Goal: Information Seeking & Learning: Check status

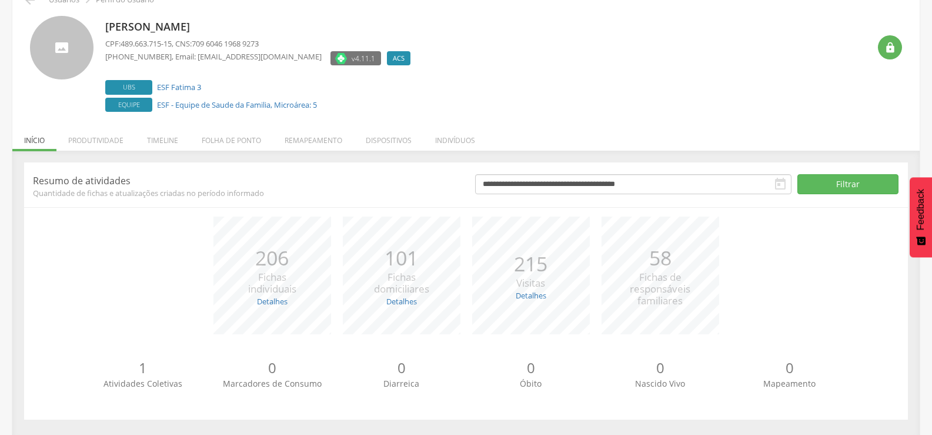
scroll to position [66, 0]
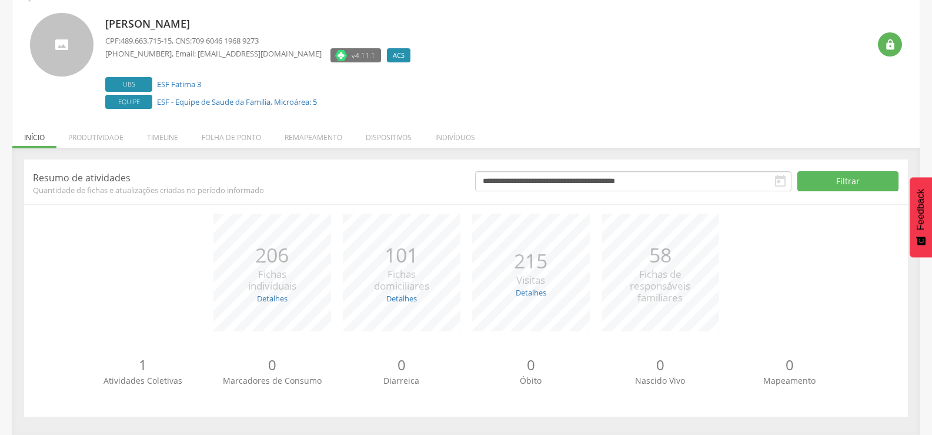
drag, startPoint x: 940, startPoint y: 128, endPoint x: 940, endPoint y: 191, distance: 62.9
click at [931, 191] on html " Dashboard Supervisão Produtividade Mapa da Cidade App desatualizado Última si…" at bounding box center [466, 151] width 932 height 435
click at [104, 141] on li "Produtividade" at bounding box center [95, 135] width 79 height 28
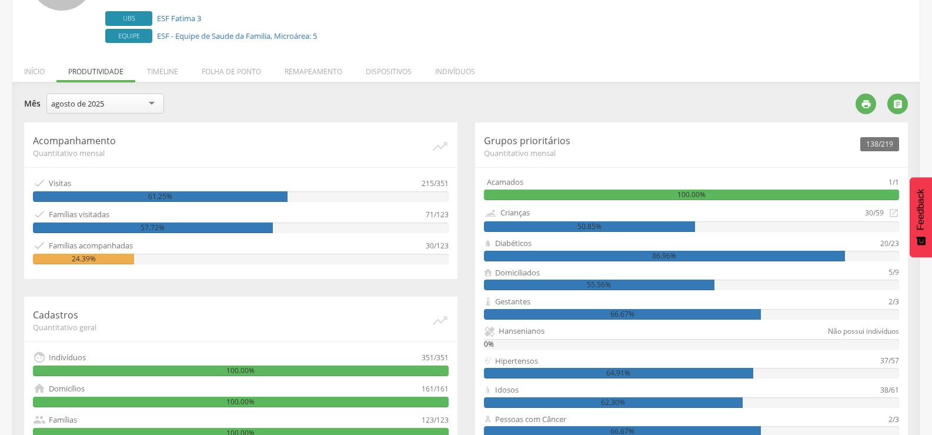
scroll to position [126, 0]
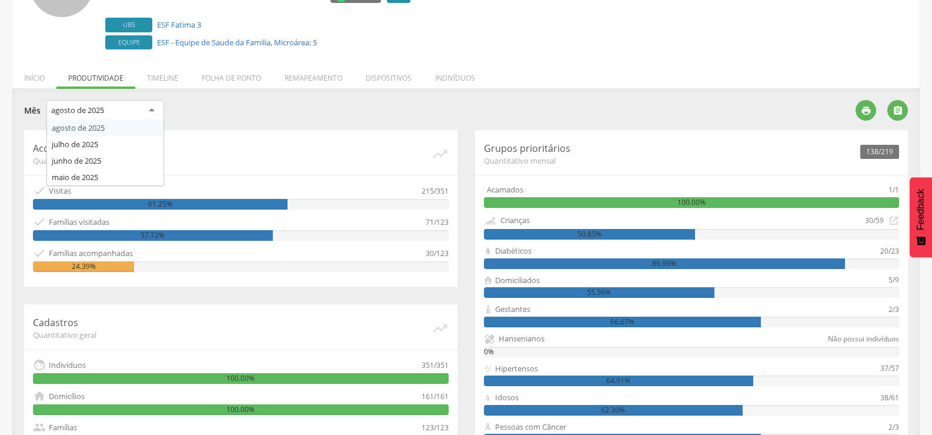
click at [136, 110] on div "agosto de 2025" at bounding box center [105, 110] width 118 height 21
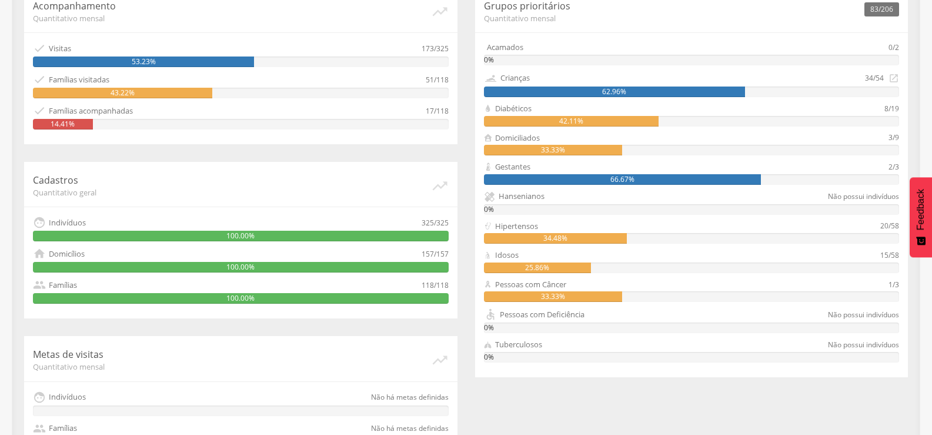
scroll to position [312, 0]
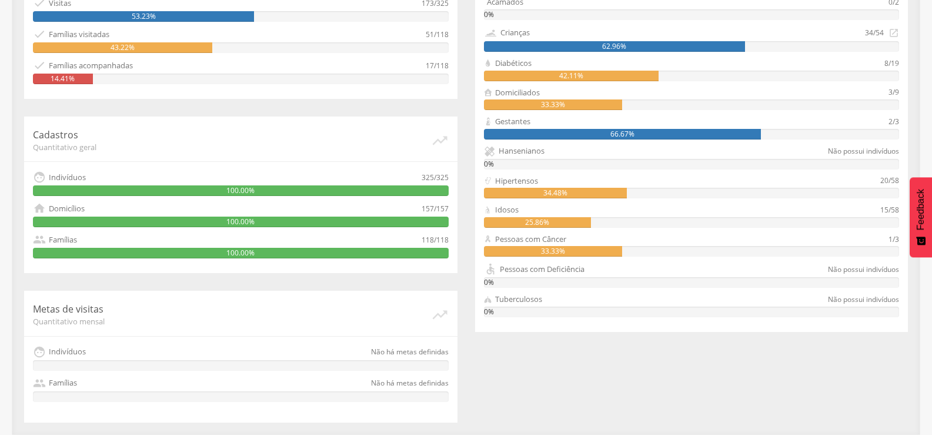
click at [584, 250] on div "33.33%" at bounding box center [553, 251] width 138 height 11
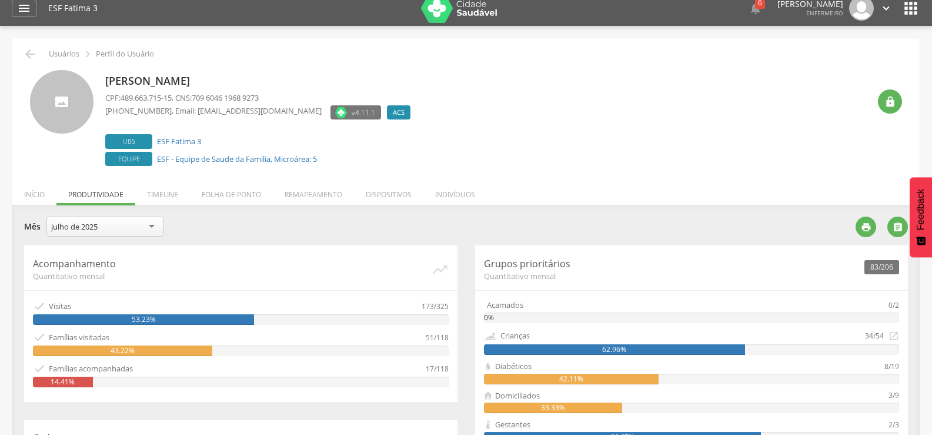
scroll to position [8, 0]
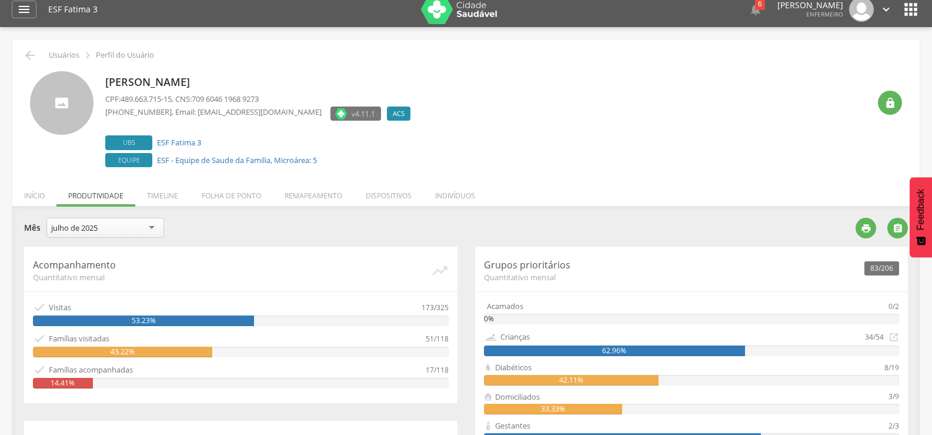
click at [29, 199] on li "Início" at bounding box center [34, 193] width 44 height 28
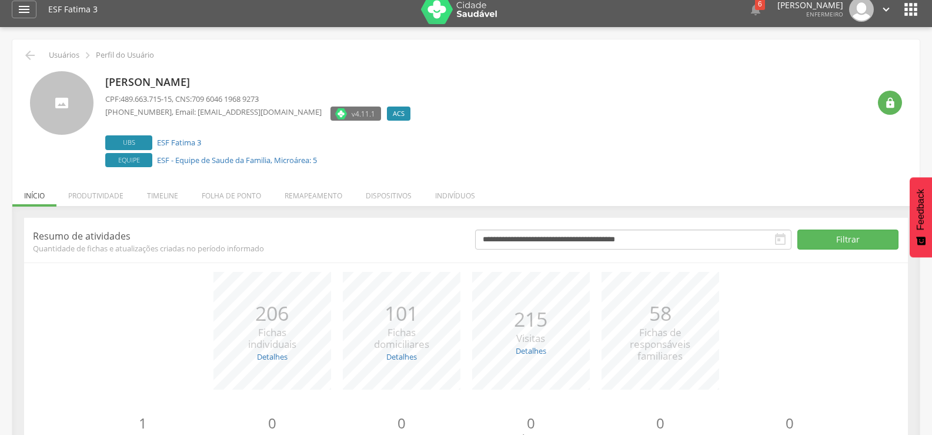
scroll to position [0, 0]
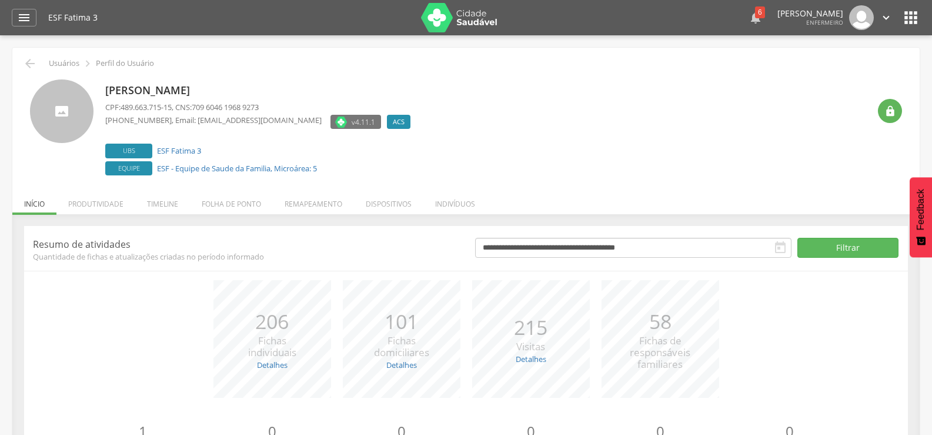
click at [751, 18] on icon "" at bounding box center [756, 18] width 14 height 14
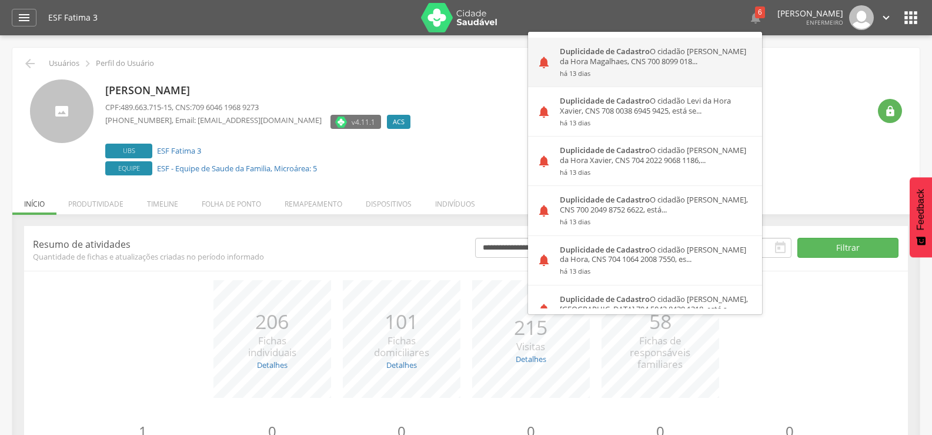
click at [694, 59] on div "Duplicidade de Cadastro O cidadão [PERSON_NAME] da Hora Magalhaes, CNS 700 8099…" at bounding box center [656, 62] width 211 height 49
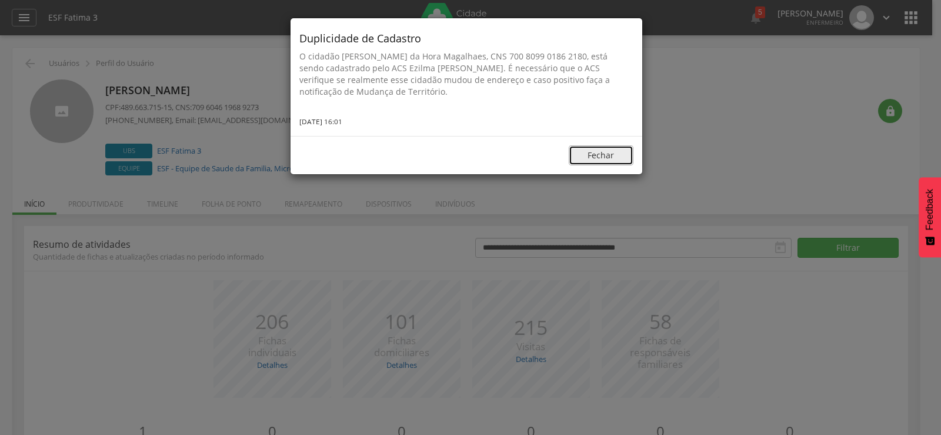
click at [589, 158] on button "Fechar" at bounding box center [601, 155] width 65 height 20
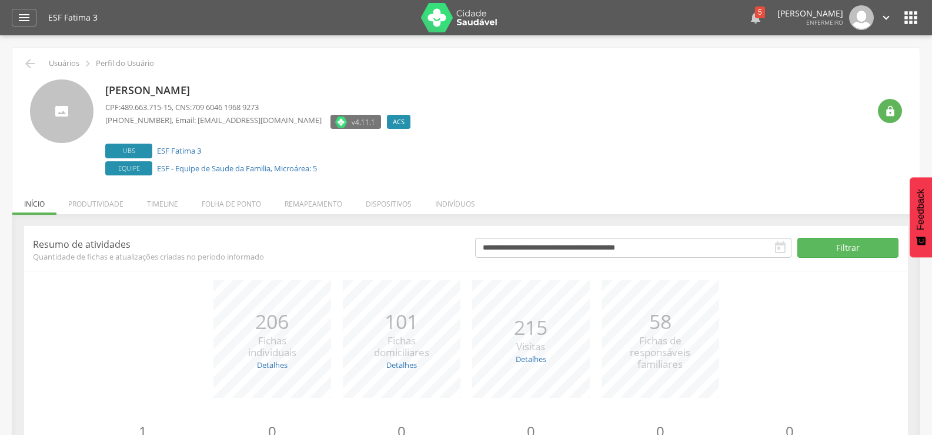
click at [749, 12] on icon "" at bounding box center [756, 18] width 14 height 14
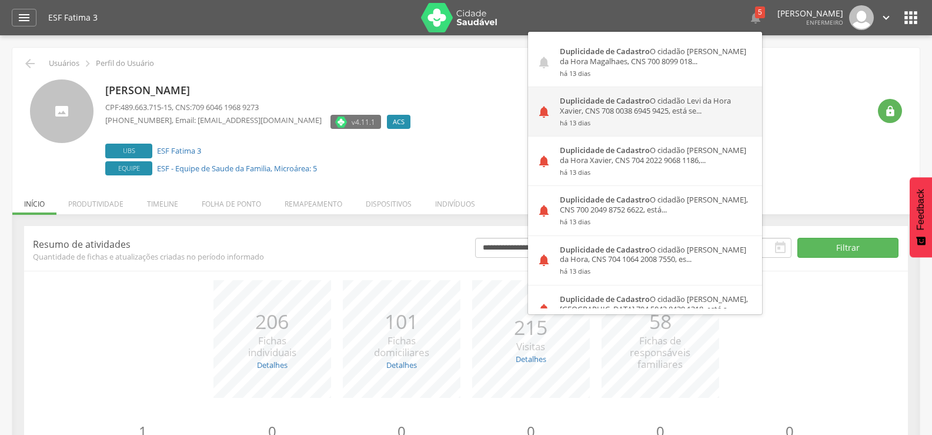
click at [682, 119] on small "há 13 dias" at bounding box center [656, 123] width 193 height 8
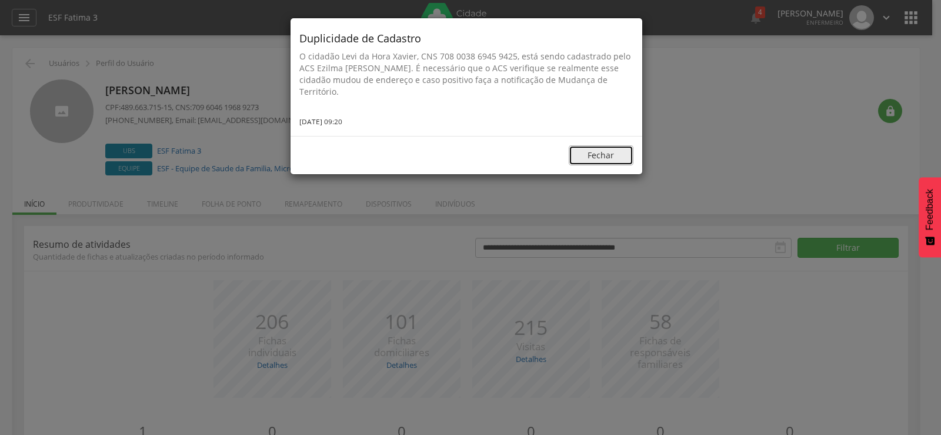
click at [616, 154] on button "Fechar" at bounding box center [601, 155] width 65 height 20
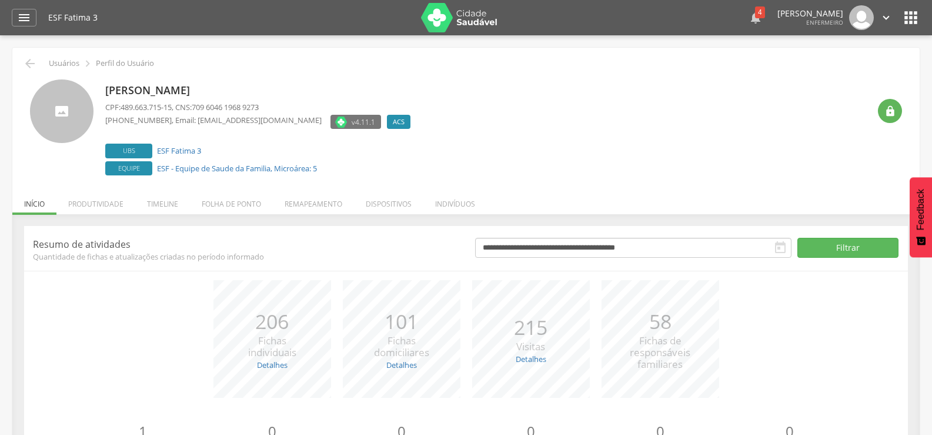
click at [749, 16] on icon "" at bounding box center [756, 18] width 14 height 14
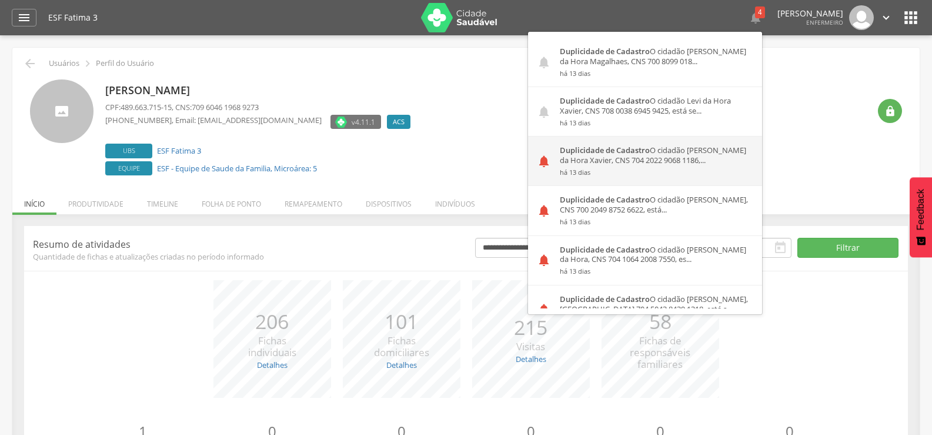
click at [655, 165] on div "Duplicidade de Cadastro O cidadão [PERSON_NAME] da Hora Xavier, CNS 704 2022 90…" at bounding box center [656, 160] width 211 height 49
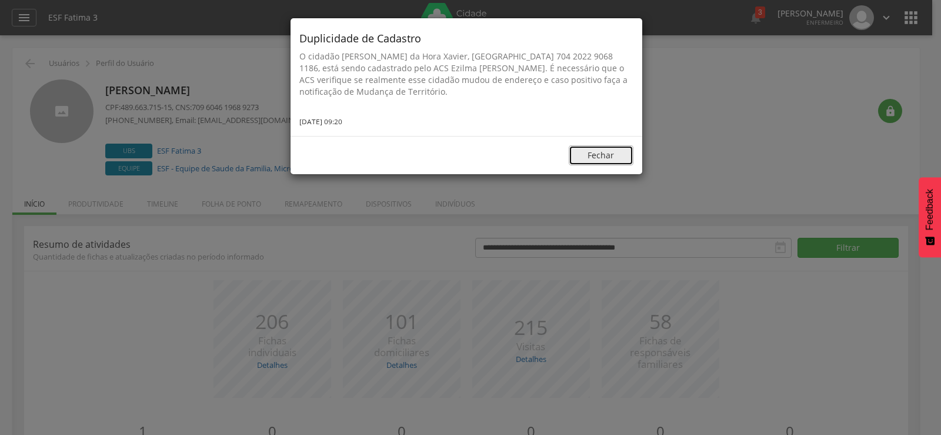
click at [607, 152] on button "Fechar" at bounding box center [601, 155] width 65 height 20
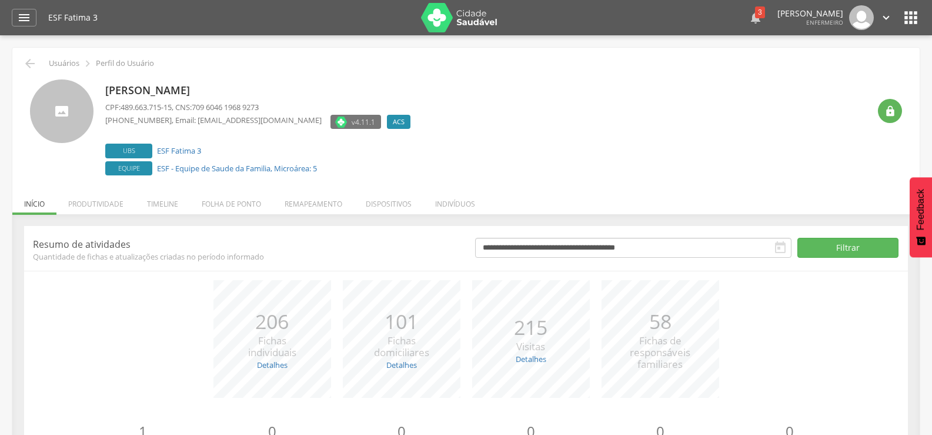
click at [755, 12] on div "3" at bounding box center [760, 12] width 10 height 12
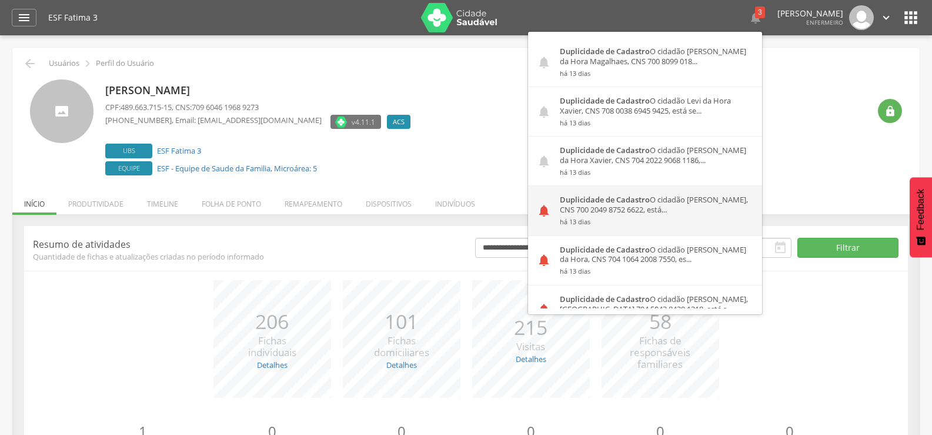
click at [624, 213] on div "Duplicidade de Cadastro O cidadão [PERSON_NAME], CNS 700 2049 8752 6622, está..…" at bounding box center [656, 210] width 211 height 49
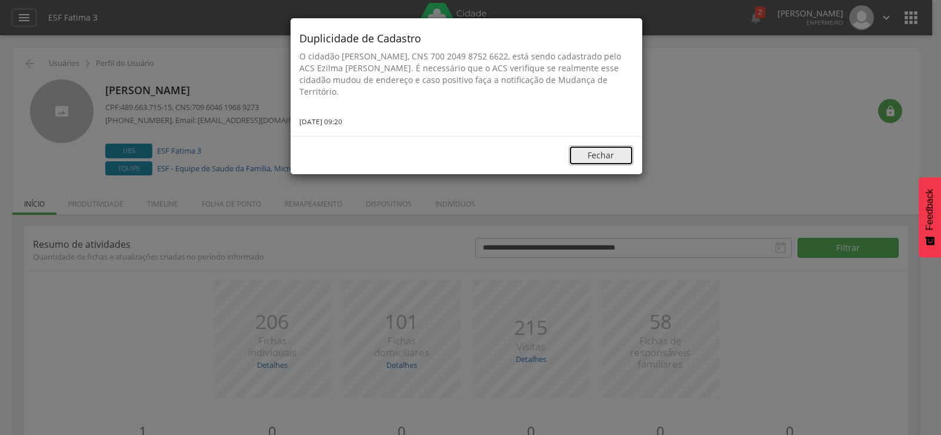
drag, startPoint x: 613, startPoint y: 152, endPoint x: 620, endPoint y: 145, distance: 9.1
click at [614, 152] on button "Fechar" at bounding box center [601, 155] width 65 height 20
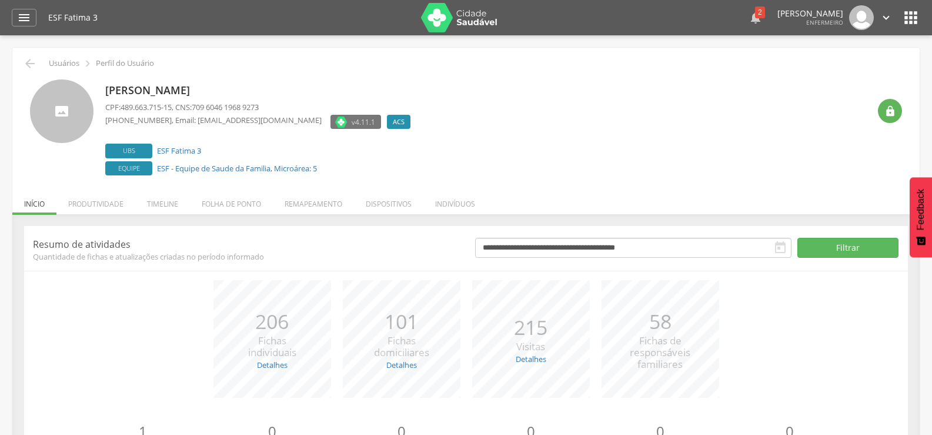
click at [749, 11] on icon "" at bounding box center [756, 18] width 14 height 14
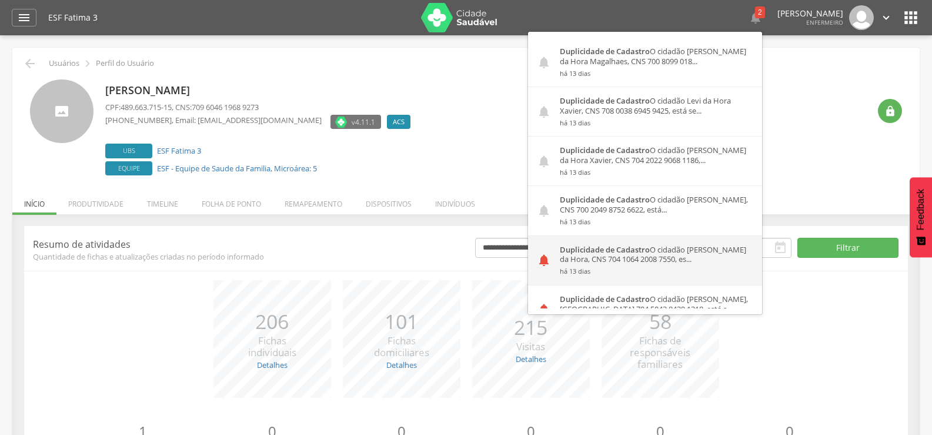
click at [596, 263] on div "Duplicidade de Cadastro O cidadão Dalcineia Santos da Hora, CNS 704 1064 2008 7…" at bounding box center [656, 260] width 211 height 49
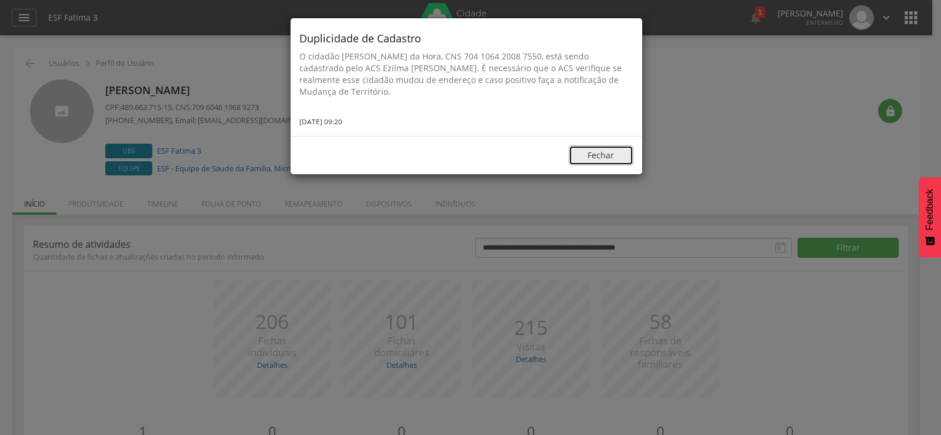
click at [597, 156] on button "Fechar" at bounding box center [601, 155] width 65 height 20
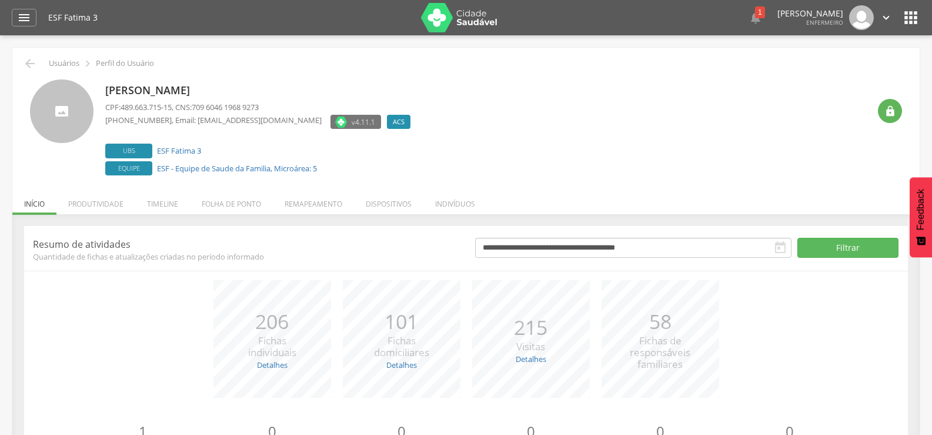
click at [756, 9] on div " 1  Duplicidade de Cadastro O cidadão [PERSON_NAME] da Hora Magalhaes, CNS 70…" at bounding box center [711, 17] width 364 height 25
click at [749, 21] on icon "" at bounding box center [756, 18] width 14 height 14
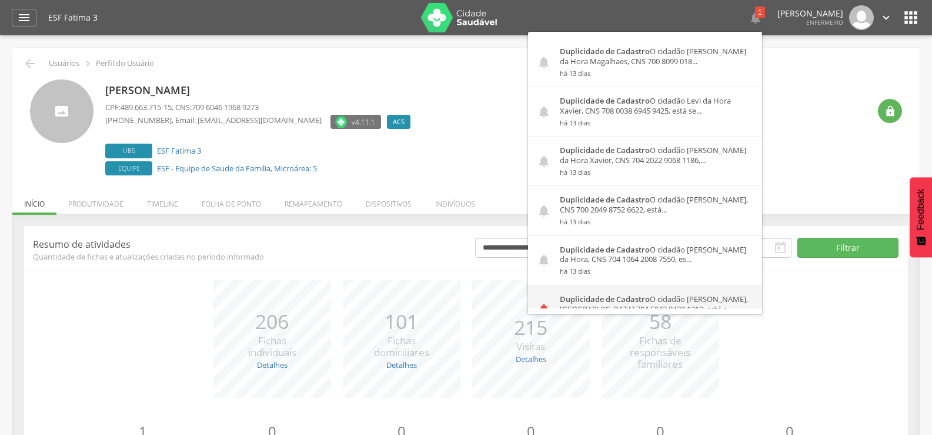
click at [597, 291] on div "Duplicidade de Cadastro O cidadão [PERSON_NAME], [GEOGRAPHIC_DATA] 704 5043 843…" at bounding box center [656, 309] width 211 height 49
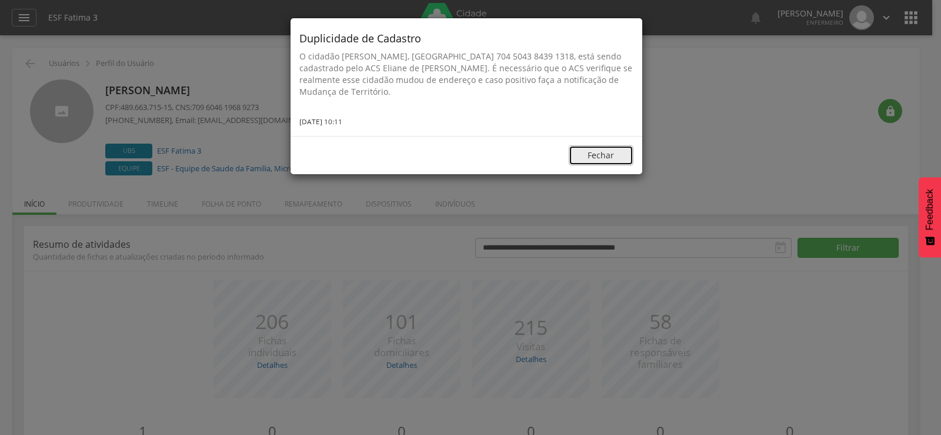
click at [606, 157] on button "Fechar" at bounding box center [601, 155] width 65 height 20
